Goal: Task Accomplishment & Management: Manage account settings

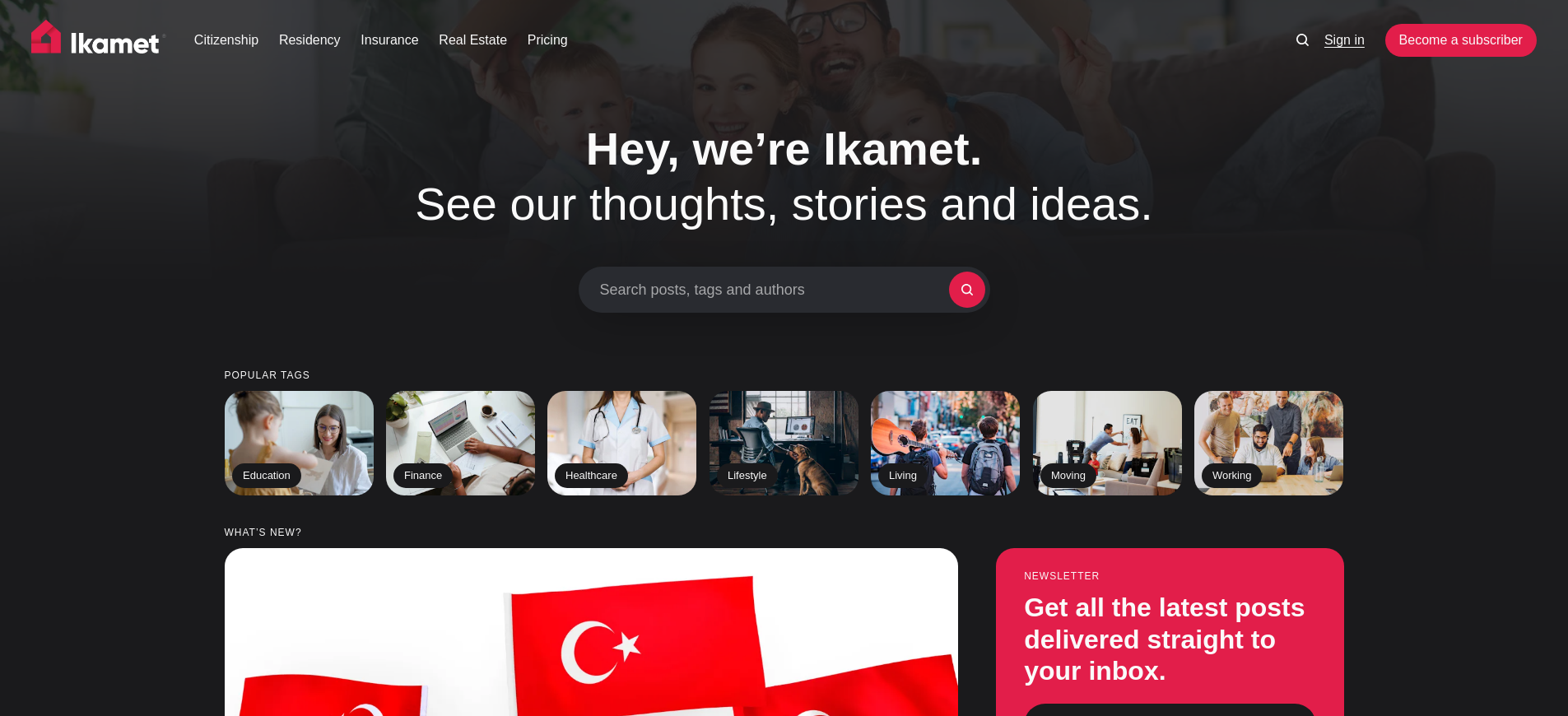
click at [1343, 31] on link "Sign in" at bounding box center [1344, 40] width 40 height 20
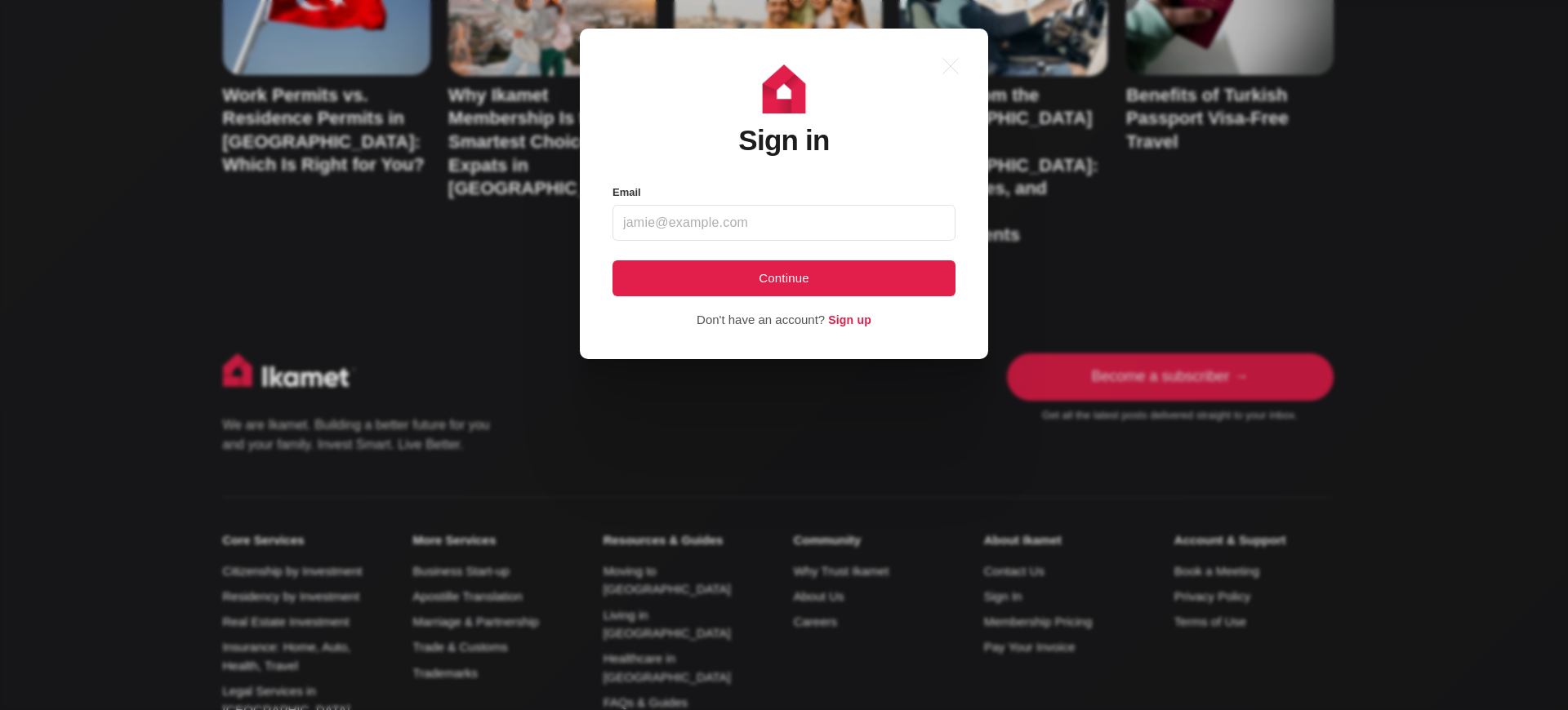
click at [1332, 28] on div ".a{fill:none;stroke:currentColor;stroke-linecap:round;stroke-linejoin:round;str…" at bounding box center [795, 355] width 1592 height 710
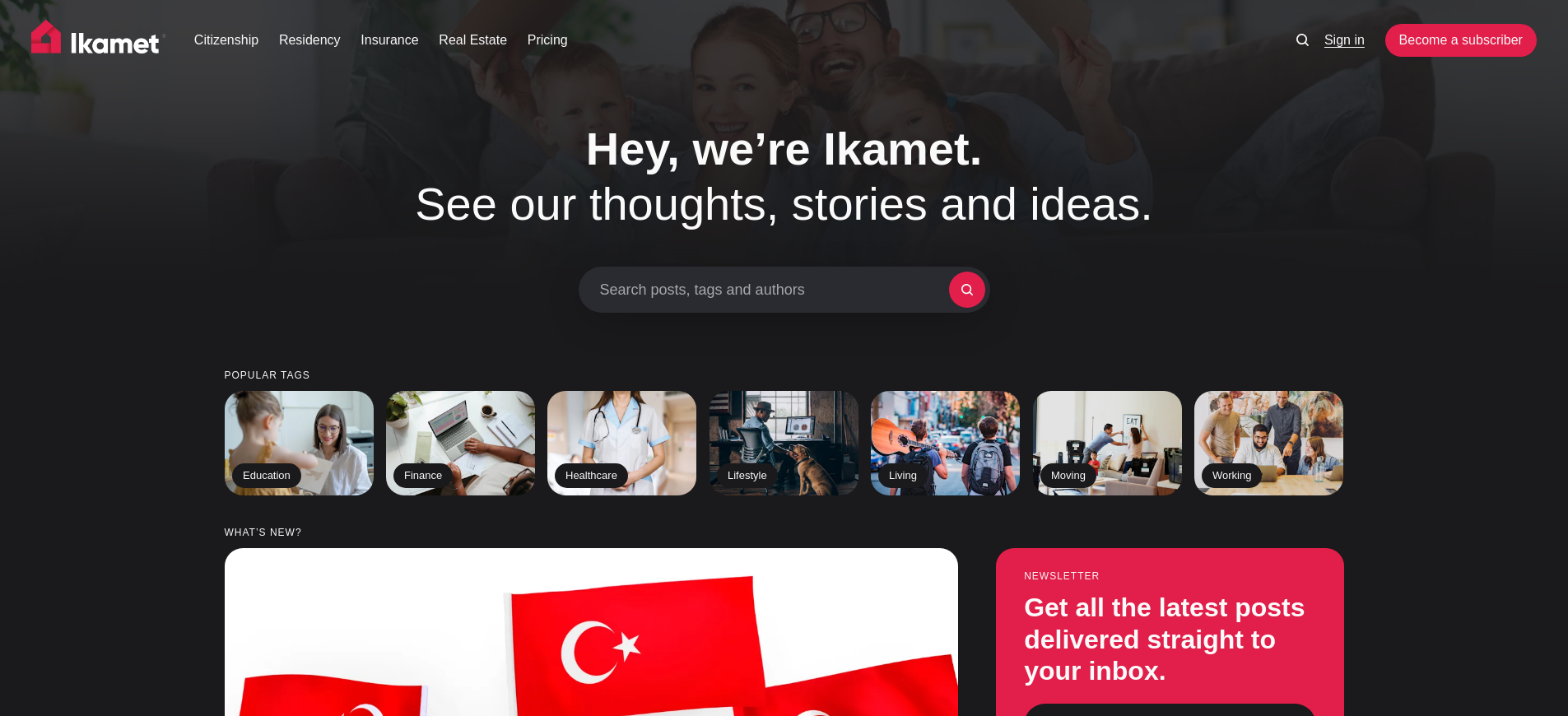
click at [1343, 31] on link "Sign in" at bounding box center [1344, 40] width 40 height 20
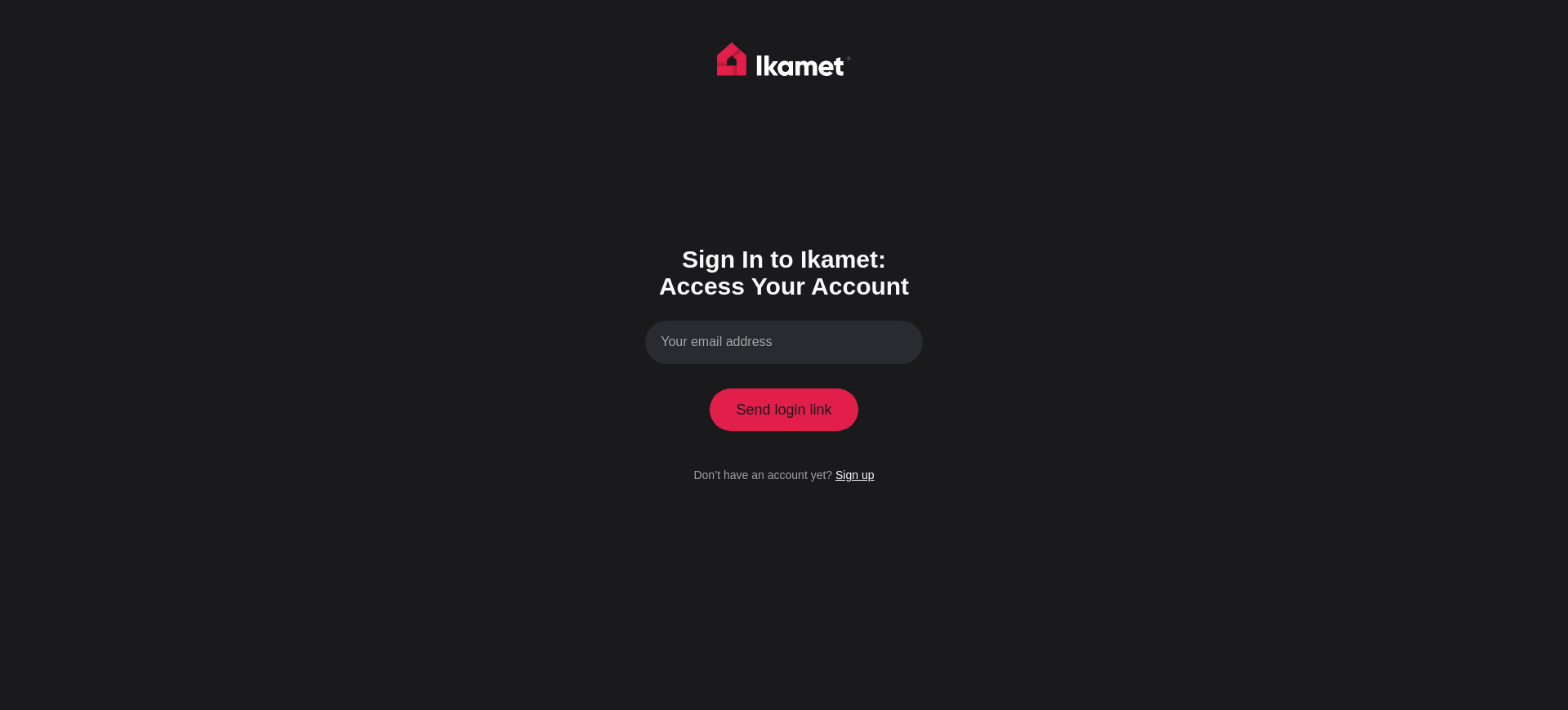
click at [854, 474] on link "Sign up" at bounding box center [854, 474] width 38 height 13
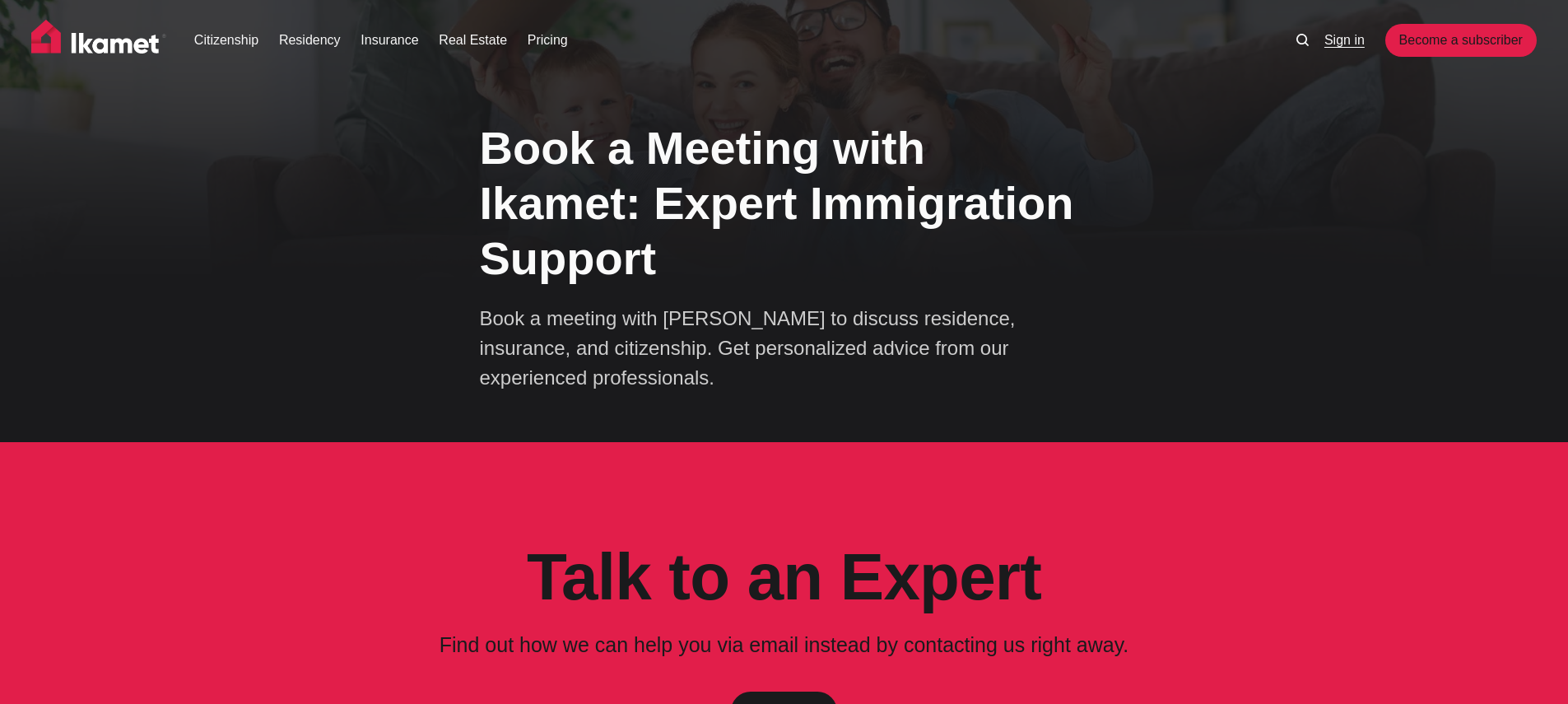
click at [1343, 40] on link "Sign in" at bounding box center [1344, 40] width 40 height 20
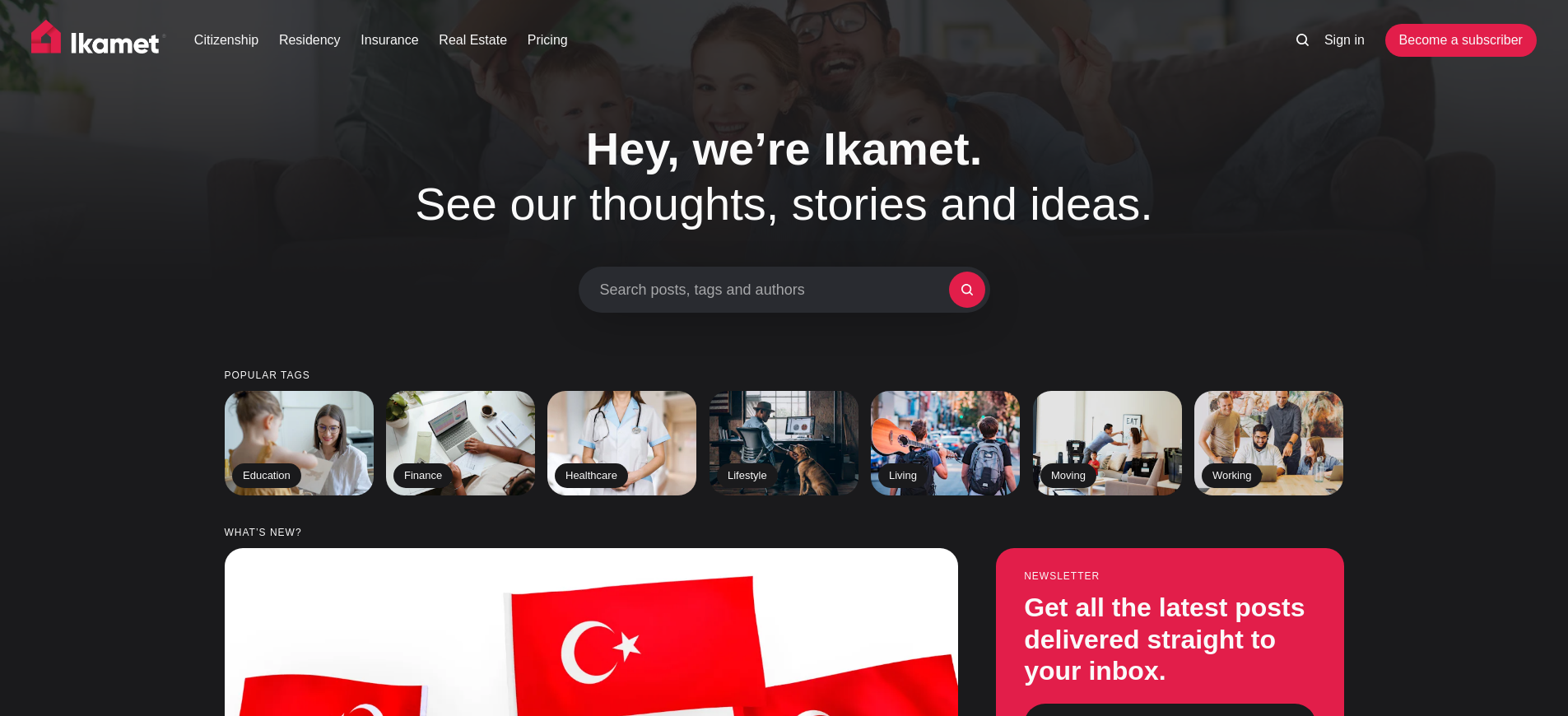
click at [1343, 31] on link "Sign in" at bounding box center [1344, 40] width 40 height 20
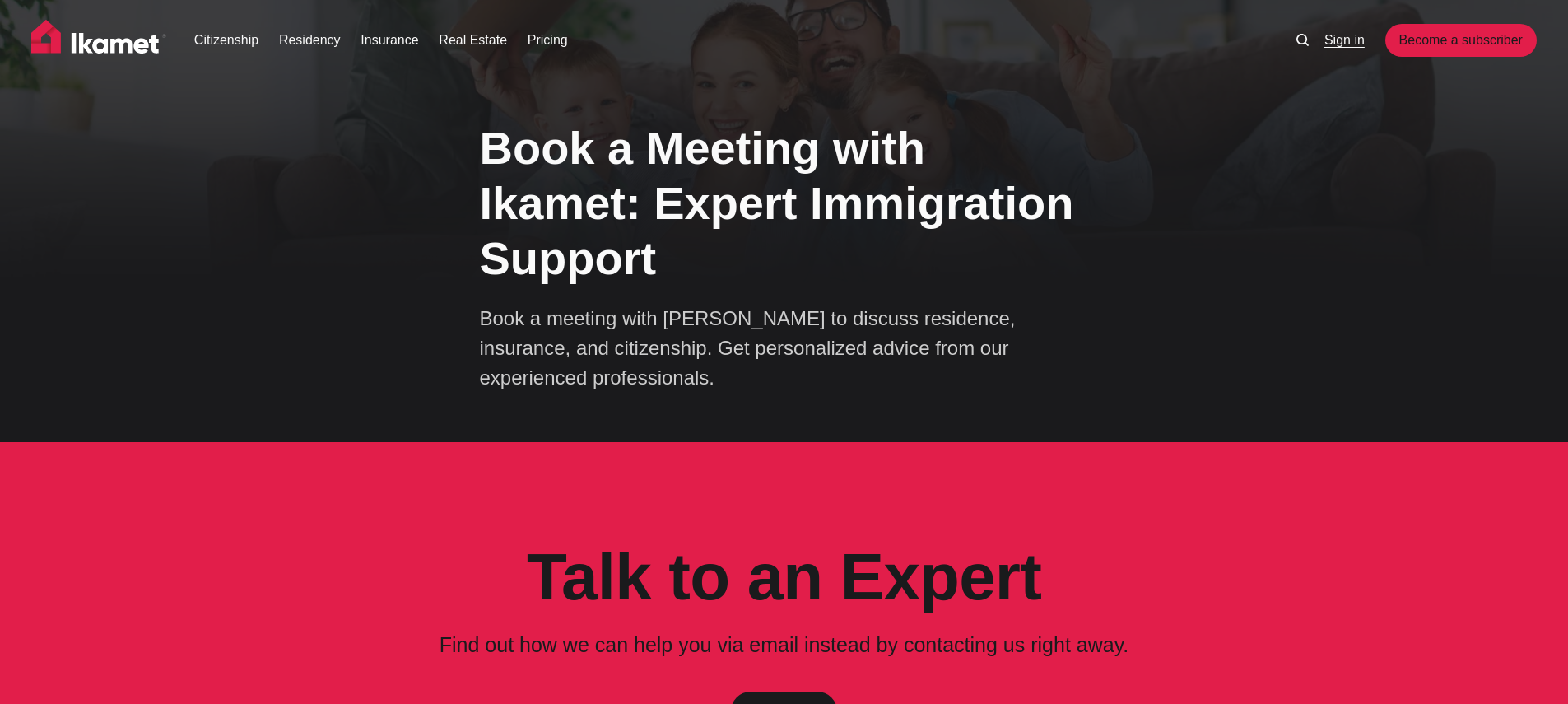
click at [1343, 31] on link "Sign in" at bounding box center [1344, 40] width 40 height 20
